Goal: Navigation & Orientation: Find specific page/section

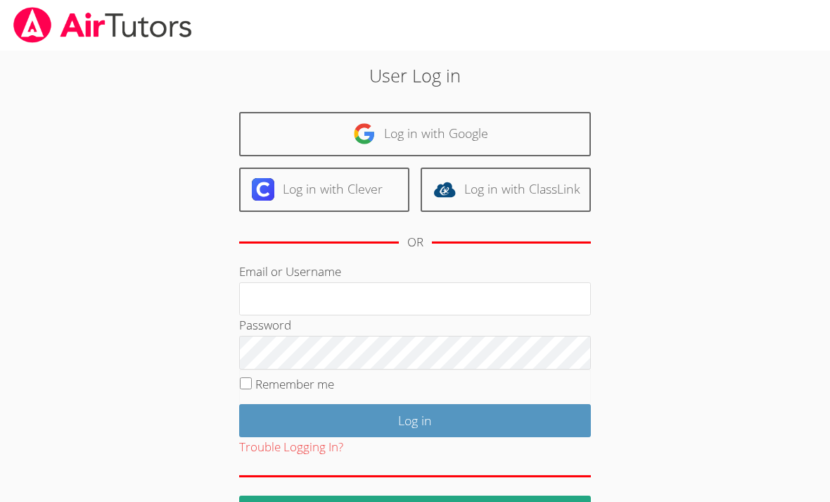
click at [260, 296] on input "Email or Username" at bounding box center [415, 299] width 352 height 34
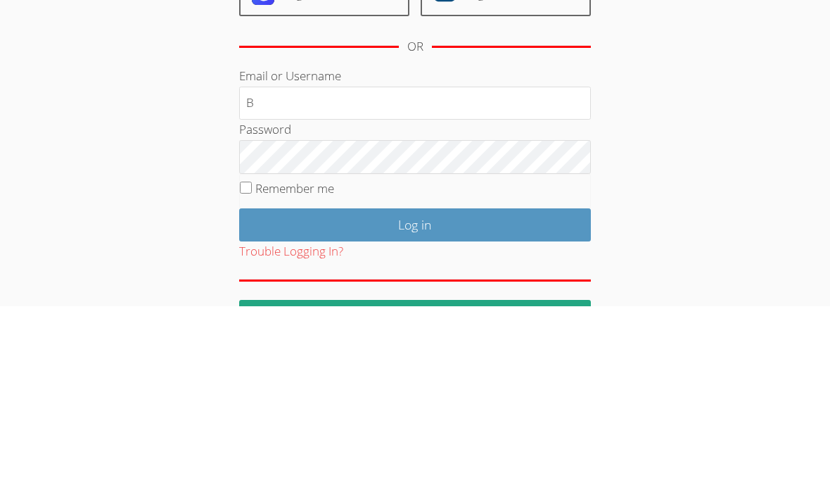
type input "B"
click at [415, 404] on input "Log in" at bounding box center [415, 420] width 352 height 33
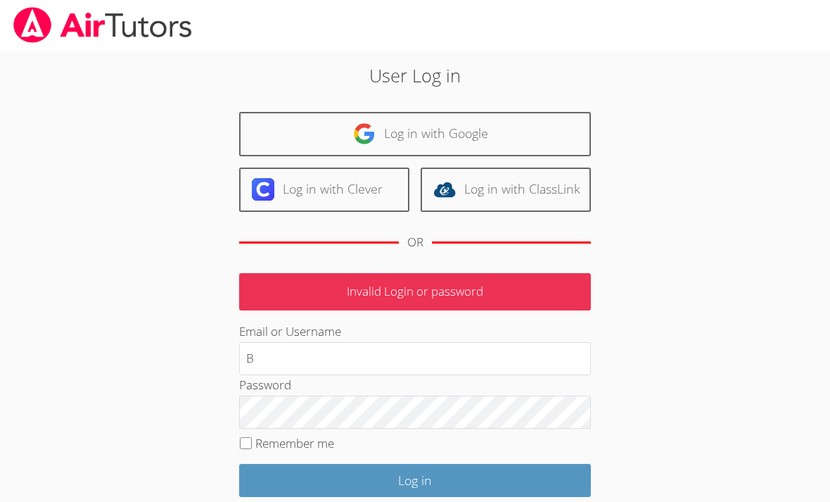
click at [260, 352] on input "B" at bounding box center [415, 359] width 352 height 34
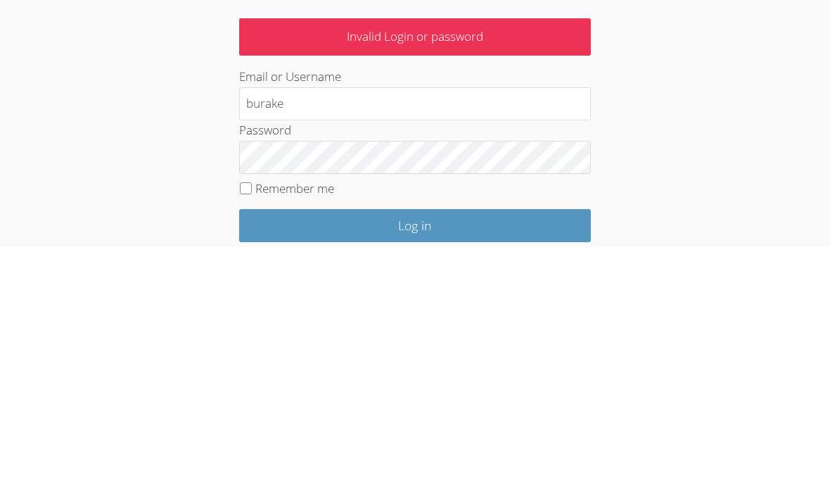
type input "burake"
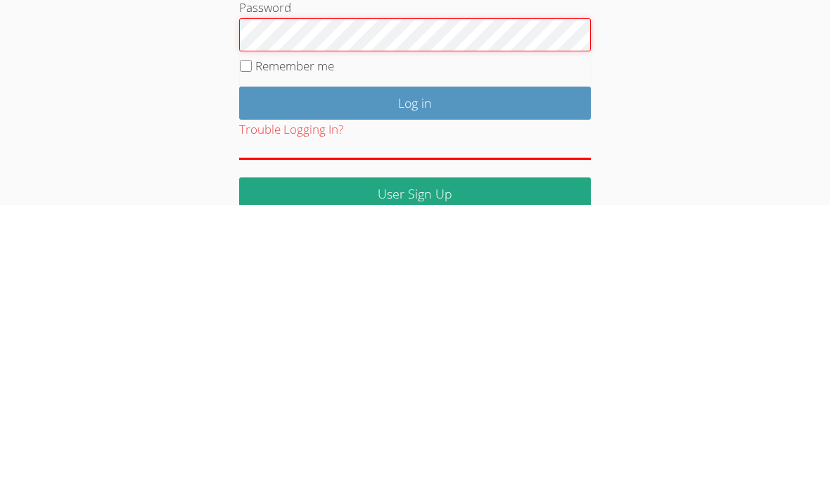
scroll to position [86, 0]
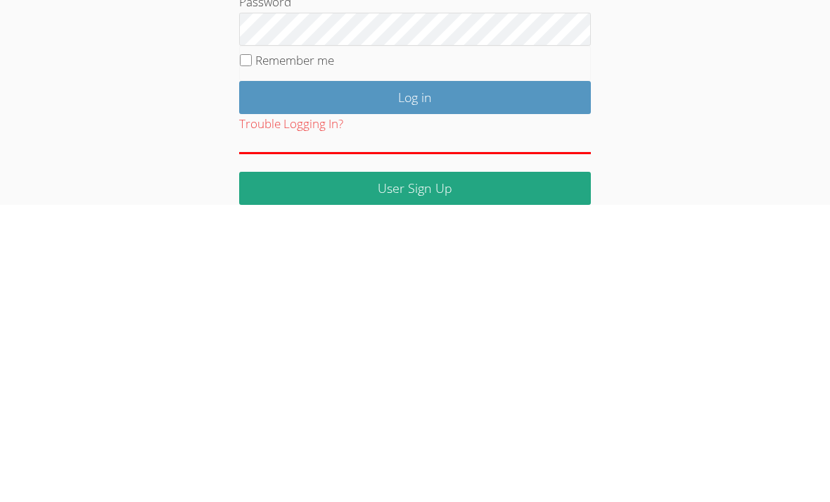
click at [244, 351] on input "Remember me" at bounding box center [246, 357] width 12 height 12
checkbox input "true"
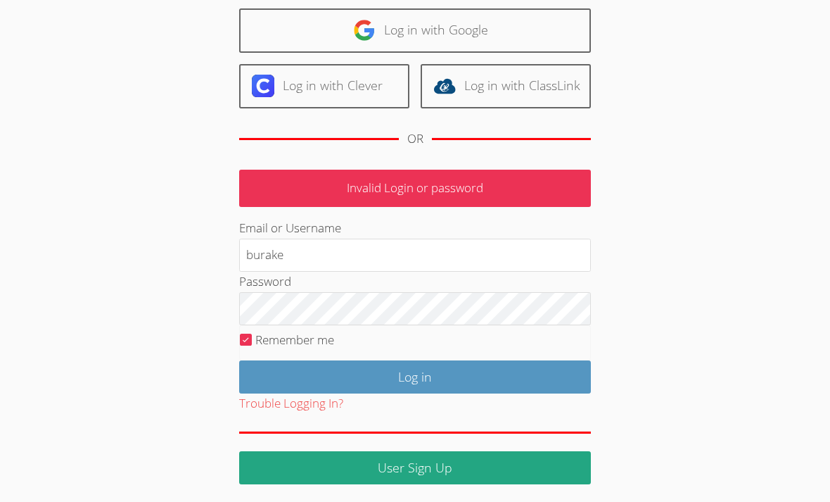
click at [392, 374] on input "Log in" at bounding box center [415, 376] width 352 height 33
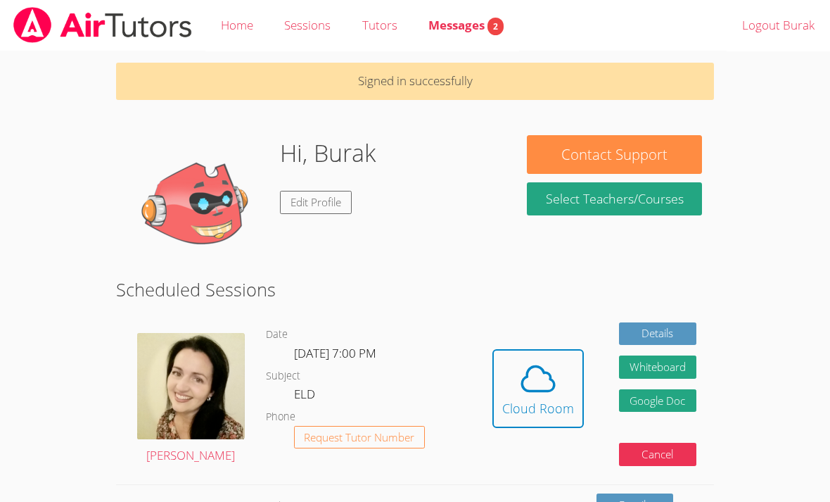
click at [474, 29] on span "Messages 2" at bounding box center [466, 25] width 75 height 16
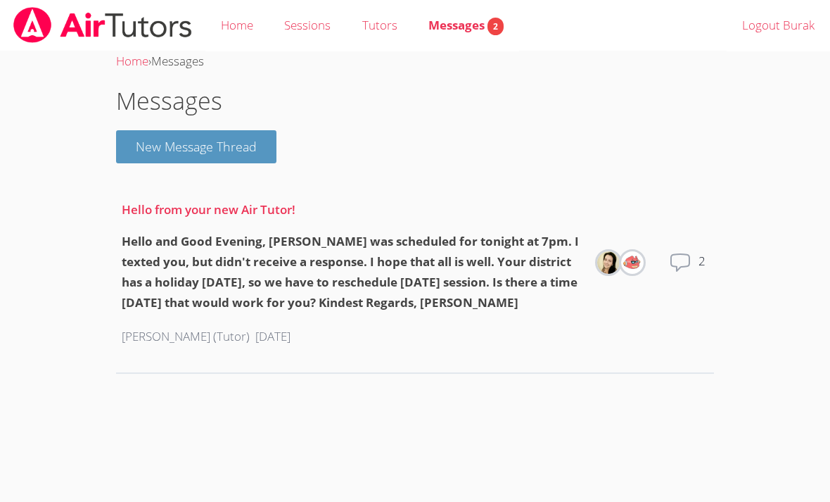
click at [225, 27] on link "Home" at bounding box center [237, 25] width 63 height 51
